Goal: Task Accomplishment & Management: Manage account settings

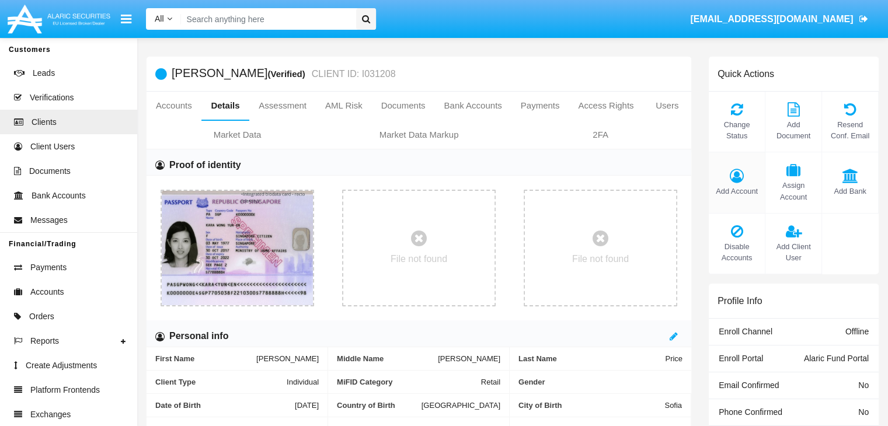
click at [736, 191] on span "Add Account" at bounding box center [736, 191] width 44 height 11
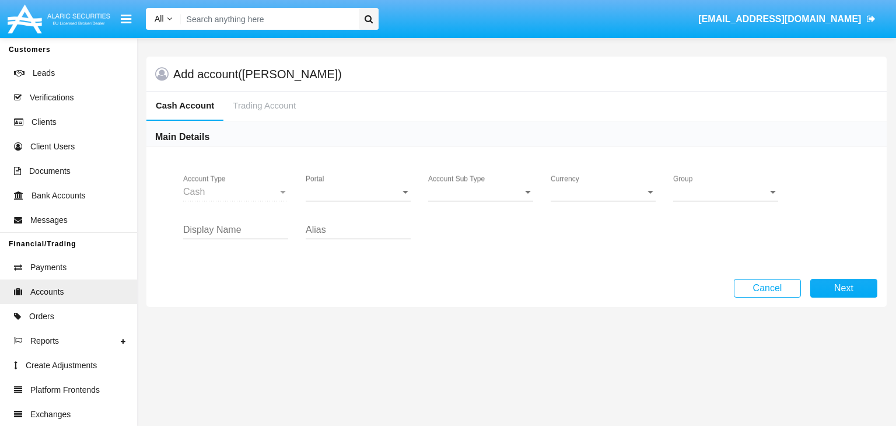
click at [358, 191] on span "Portal" at bounding box center [353, 192] width 95 height 11
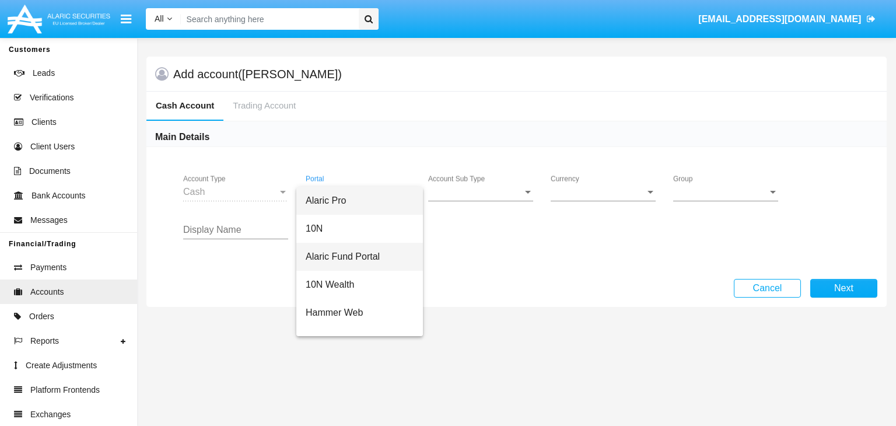
click at [358, 256] on span "Alaric Fund Portal" at bounding box center [360, 257] width 108 height 28
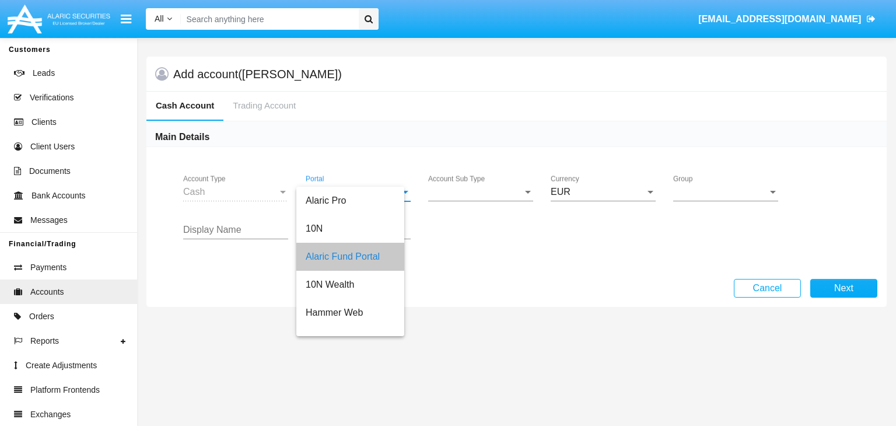
click at [481, 191] on span "Account Sub Type" at bounding box center [475, 192] width 95 height 11
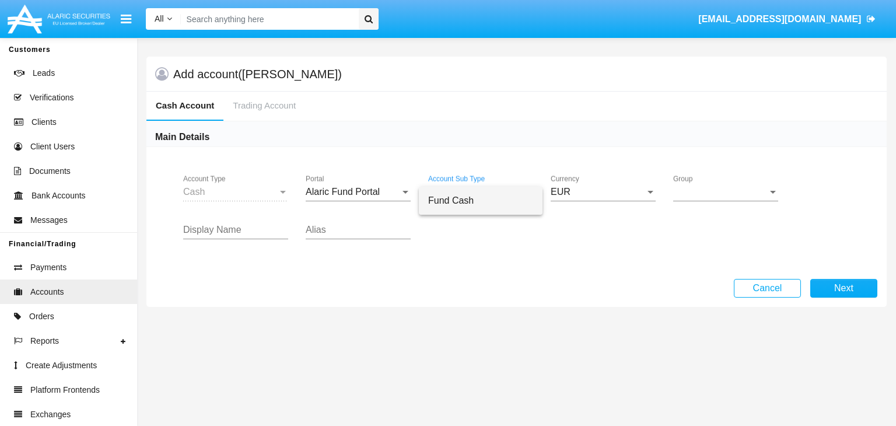
click at [481, 200] on span "Fund Cash" at bounding box center [480, 201] width 105 height 28
click at [726, 191] on span "Group" at bounding box center [721, 192] width 95 height 11
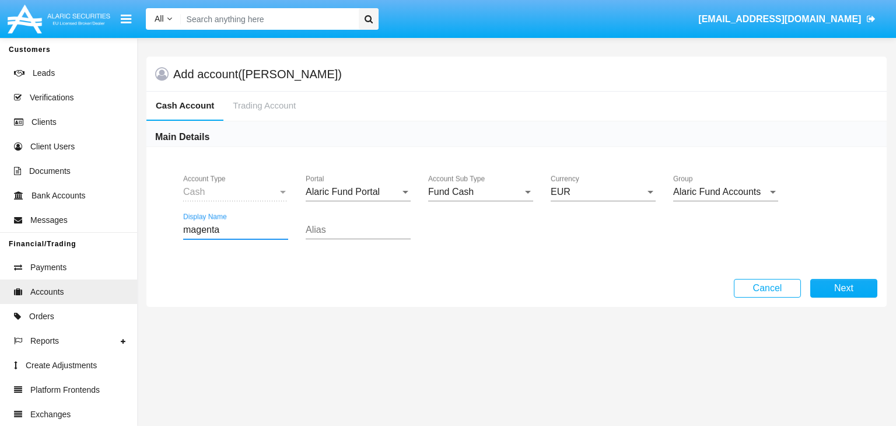
type input "magenta"
type input "lavender"
click at [844, 288] on button "Next" at bounding box center [844, 288] width 67 height 19
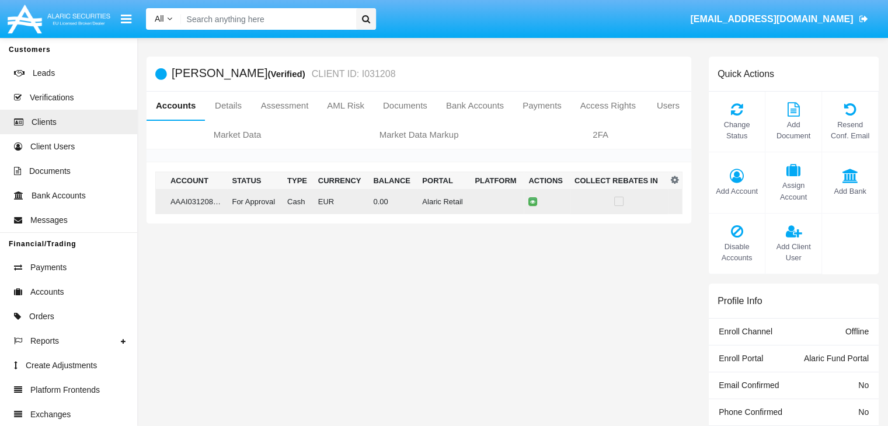
click at [414, 201] on td "0.00" at bounding box center [392, 201] width 49 height 25
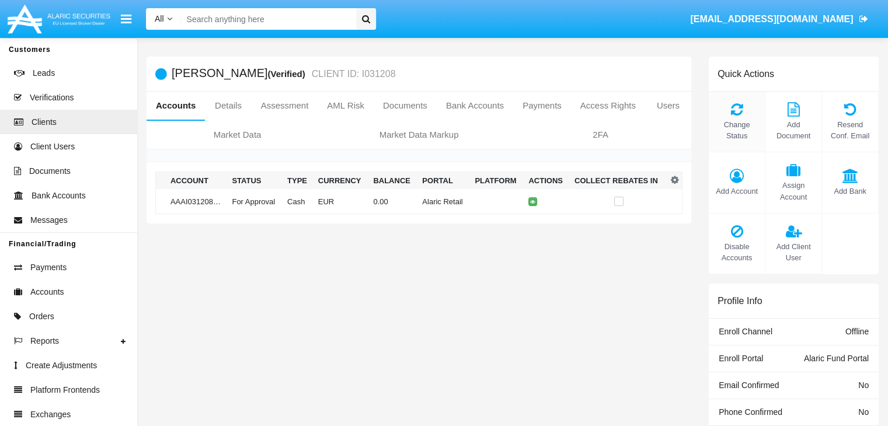
click at [736, 130] on span "Change Status" at bounding box center [736, 130] width 44 height 22
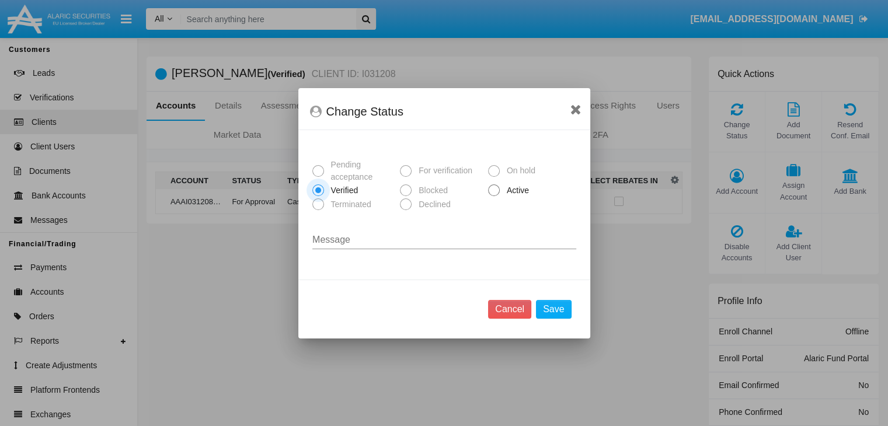
click at [515, 190] on span "Active" at bounding box center [516, 190] width 32 height 12
click at [494, 196] on input "Active" at bounding box center [493, 196] width 1 height 1
radio input "true"
click at [554, 309] on button "Save" at bounding box center [553, 309] width 35 height 19
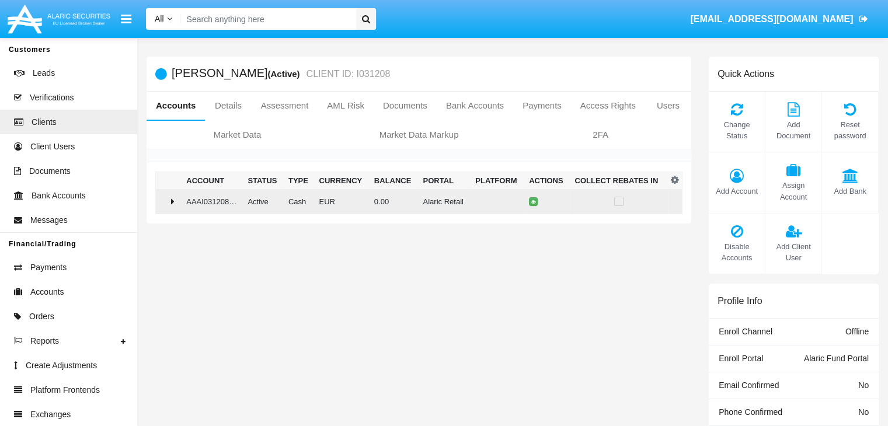
click at [414, 201] on td "0.00" at bounding box center [393, 201] width 49 height 25
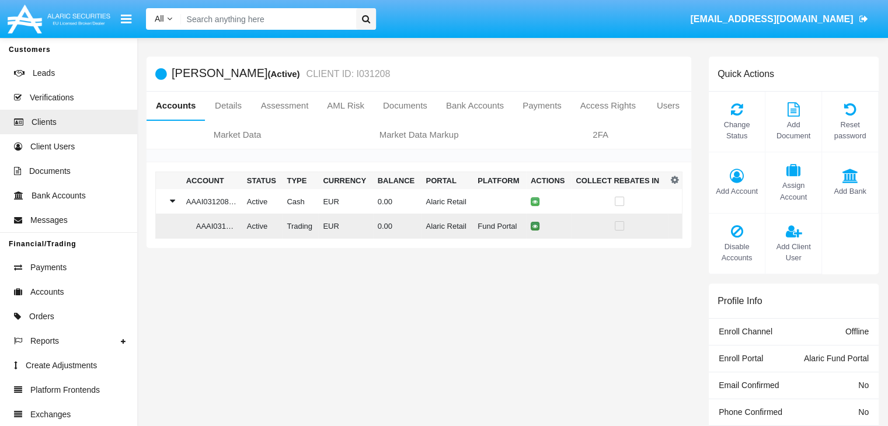
click at [532, 226] on icon at bounding box center [534, 226] width 5 height 5
